Goal: Task Accomplishment & Management: Manage account settings

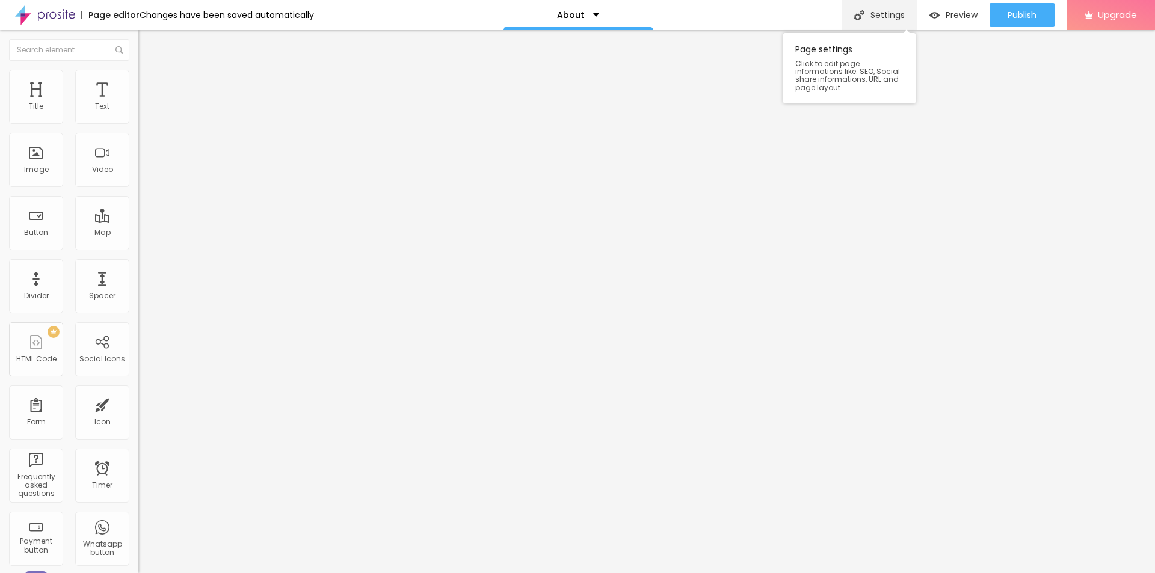
click at [887, 18] on div "Settings" at bounding box center [879, 15] width 75 height 30
drag, startPoint x: 624, startPoint y: 276, endPoint x: 400, endPoint y: 273, distance: 223.8
paste input "Glokore Red [MEDICAL_DATA] Wrap Review: My Results & Experience After 8 Weeks"
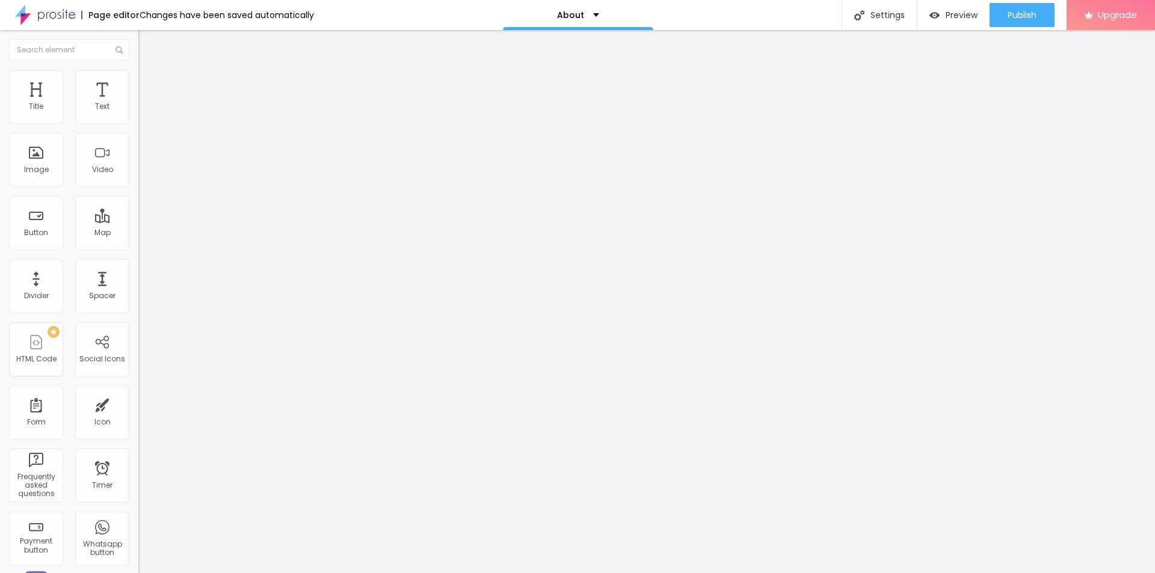
scroll to position [0, 14]
type input "Glokore Red [MEDICAL_DATA] Wrap Review: My Results & Experience After 8 Weeks"
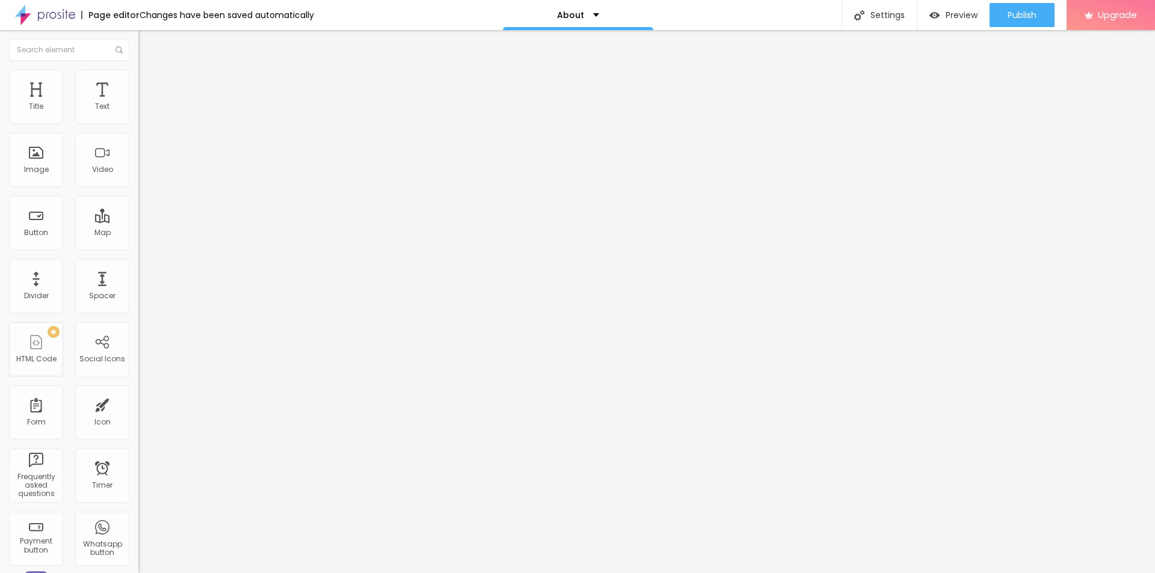
type input "Glokore Red [MEDICAL_DATA] Wrap Review My Results & Experience After 8 Weeks"
click at [138, 103] on span "Change image" at bounding box center [170, 98] width 64 height 10
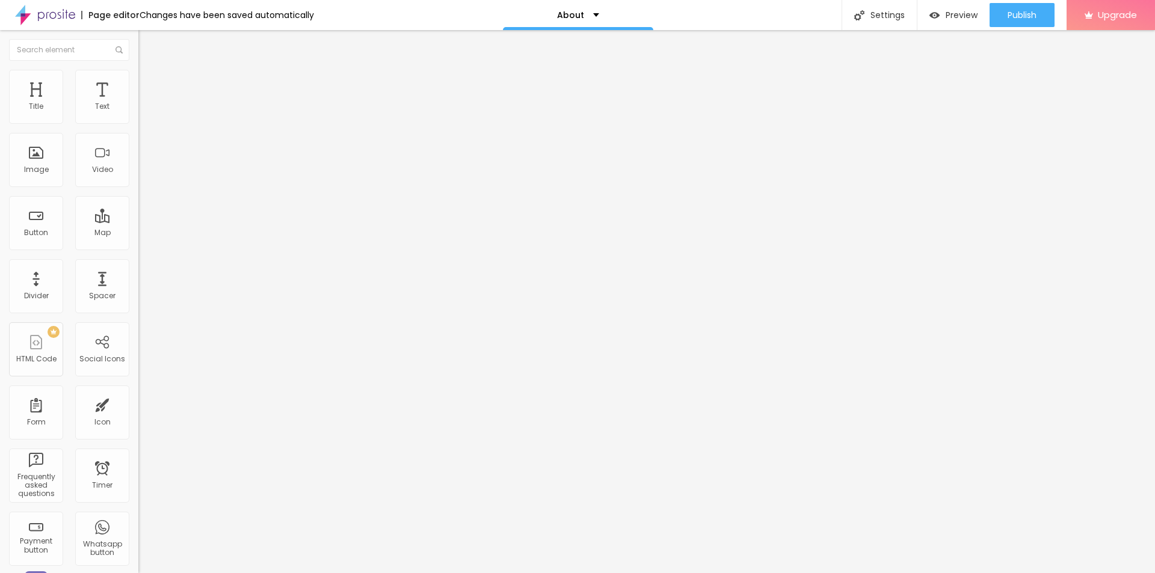
click at [1033, 20] on span "Publish" at bounding box center [1022, 15] width 29 height 10
